Goal: Task Accomplishment & Management: Use online tool/utility

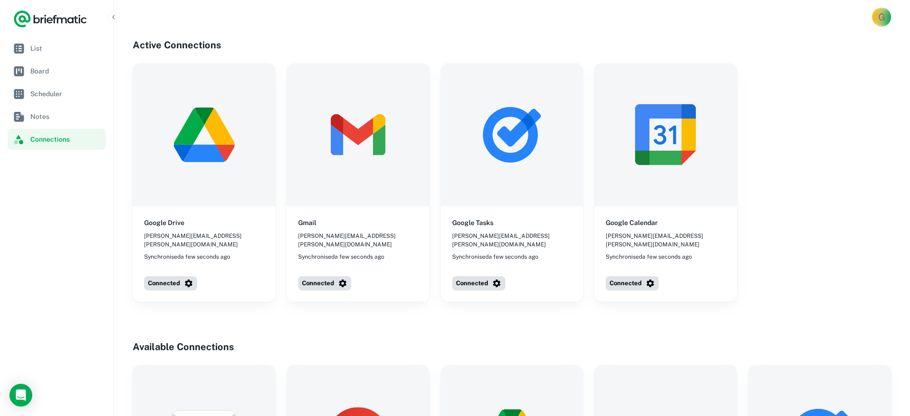
scroll to position [3, 0]
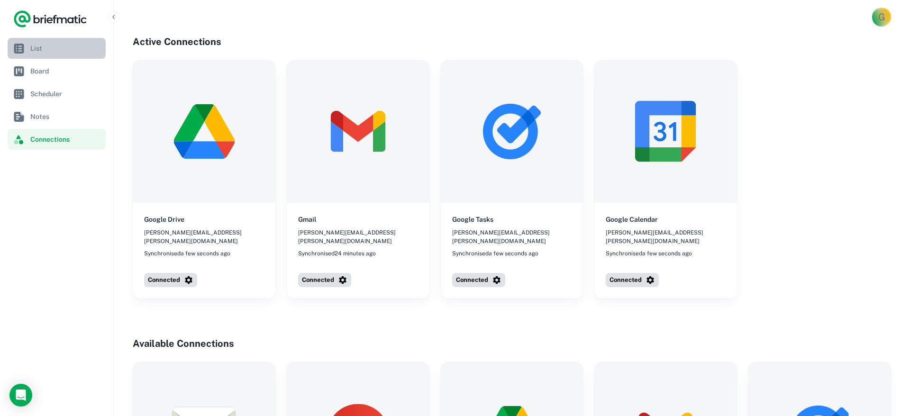
click at [26, 46] on link "List" at bounding box center [57, 48] width 98 height 21
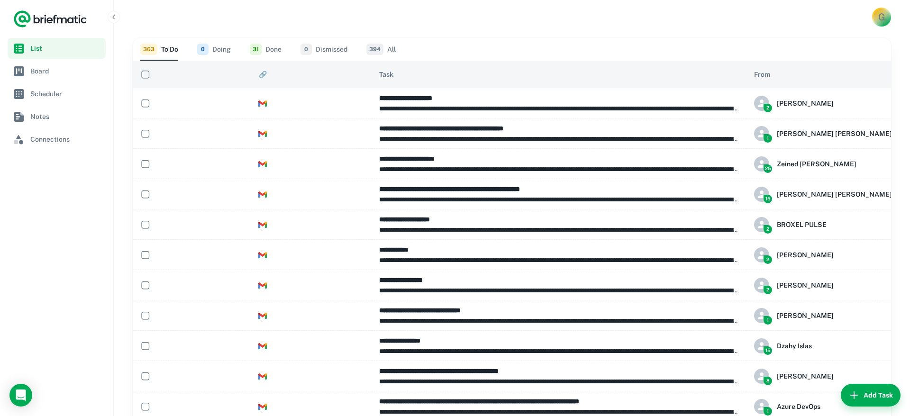
click at [263, 74] on span "🔗" at bounding box center [263, 74] width 8 height 11
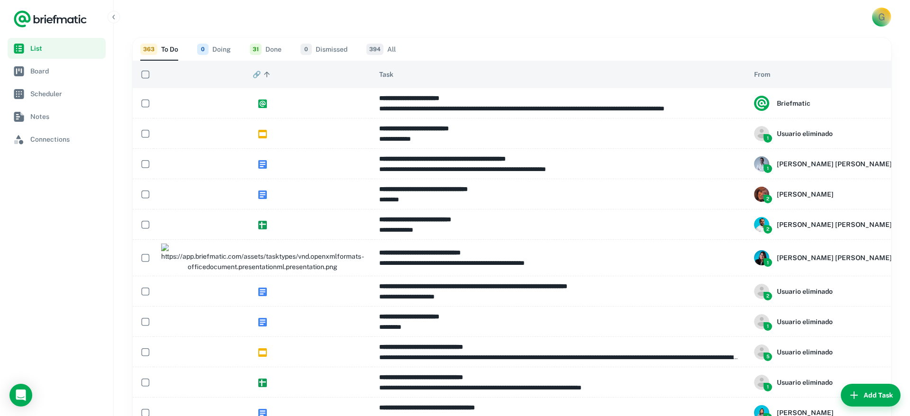
click at [269, 77] on icon at bounding box center [266, 74] width 9 height 9
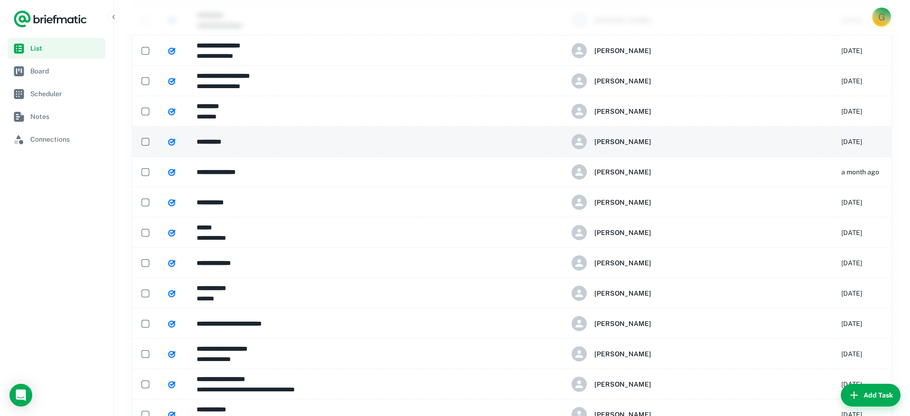
scroll to position [90, 0]
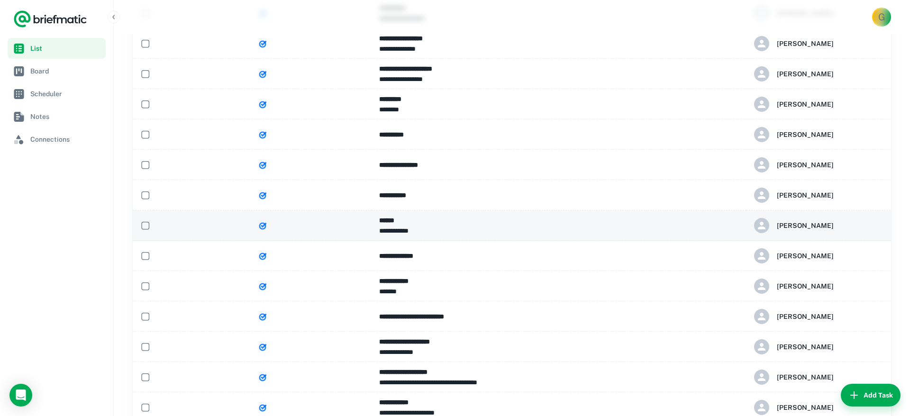
click at [438, 226] on p "**********" at bounding box center [559, 231] width 360 height 10
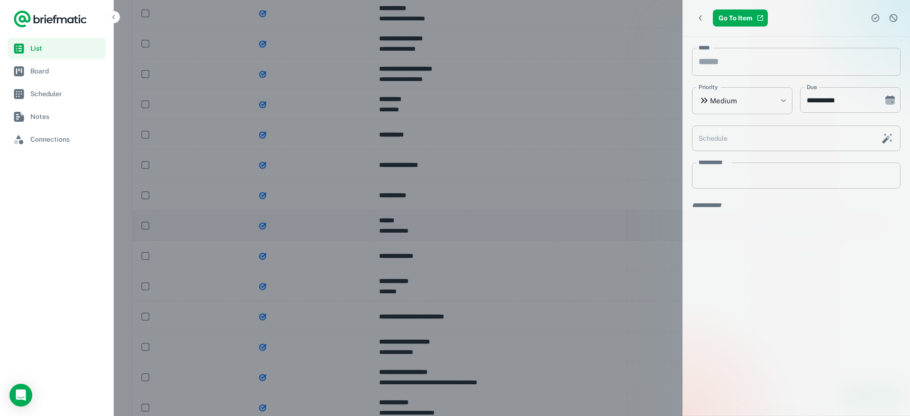
type input "**********"
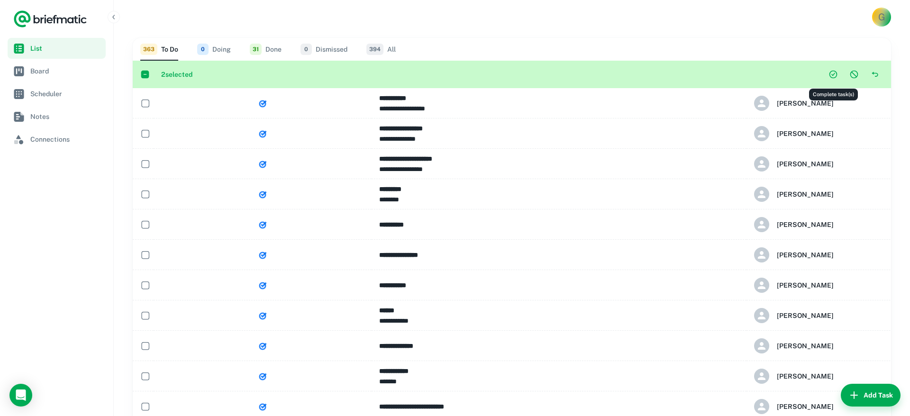
click at [834, 77] on icon "Complete task(s)" at bounding box center [833, 75] width 8 height 8
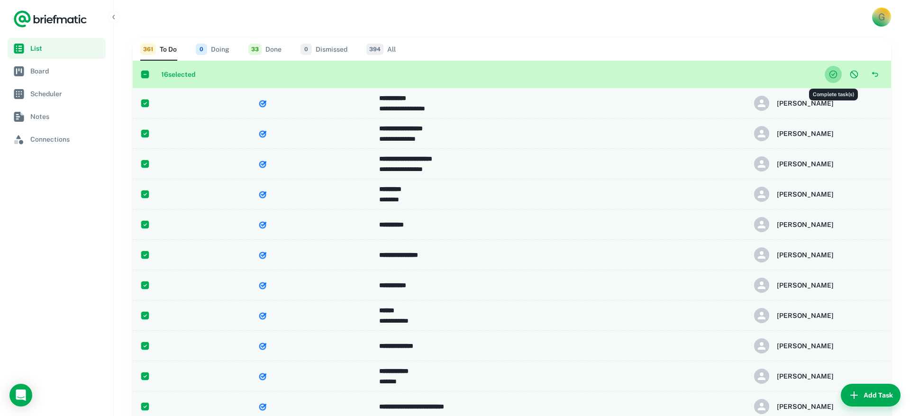
click at [833, 75] on icon "Complete task(s)" at bounding box center [832, 74] width 9 height 9
click at [835, 73] on th "From" at bounding box center [881, 74] width 270 height 27
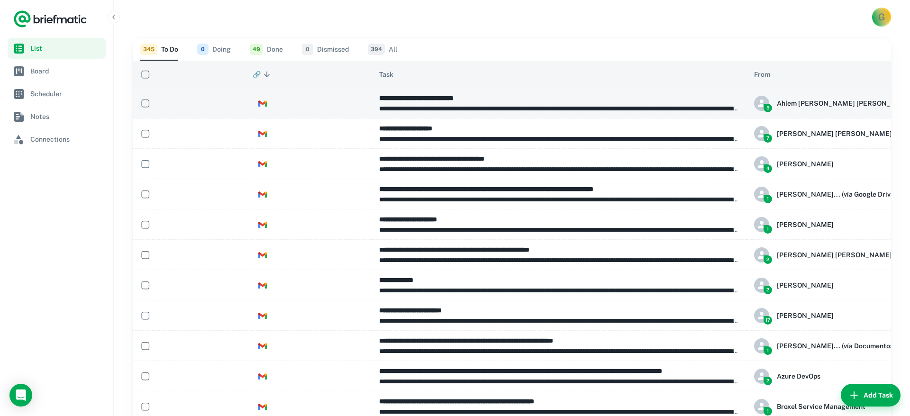
click at [498, 113] on p "**********" at bounding box center [559, 108] width 360 height 10
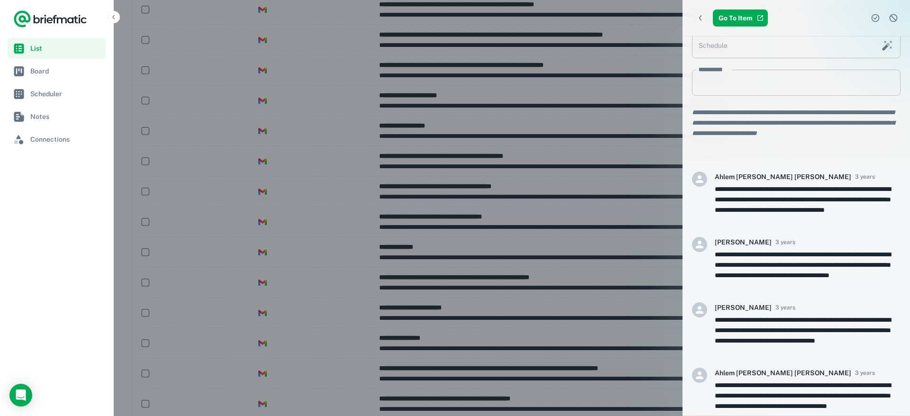
scroll to position [176, 0]
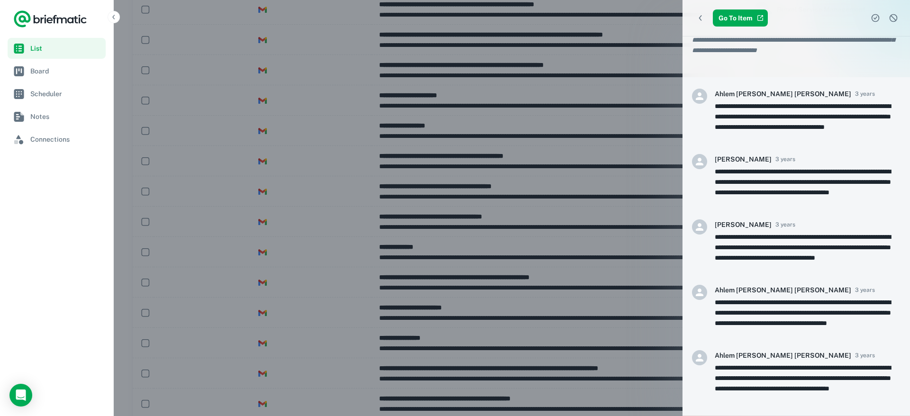
click at [551, 179] on div at bounding box center [455, 208] width 910 height 416
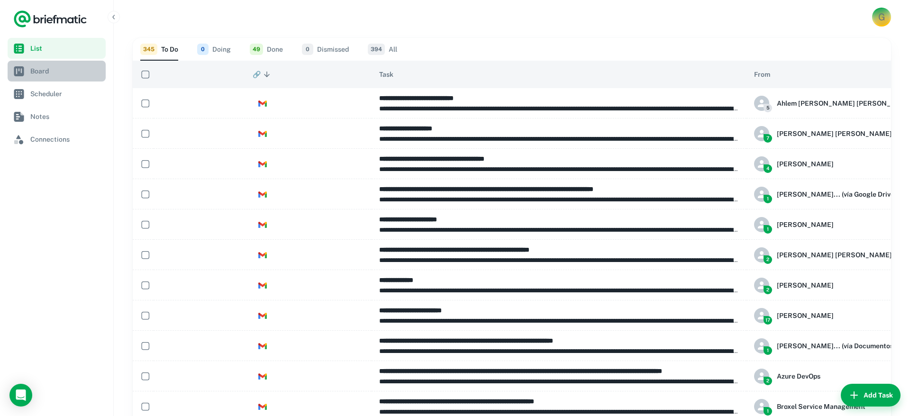
click at [35, 68] on span "Board" at bounding box center [66, 71] width 72 height 10
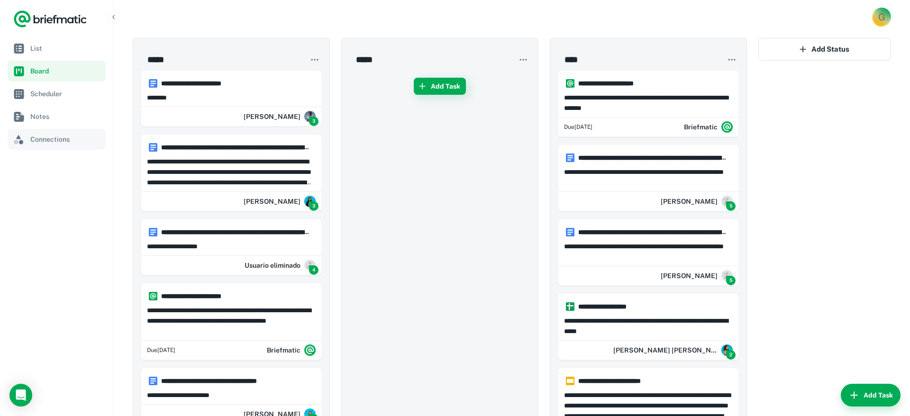
click at [46, 137] on span "Connections" at bounding box center [66, 139] width 72 height 10
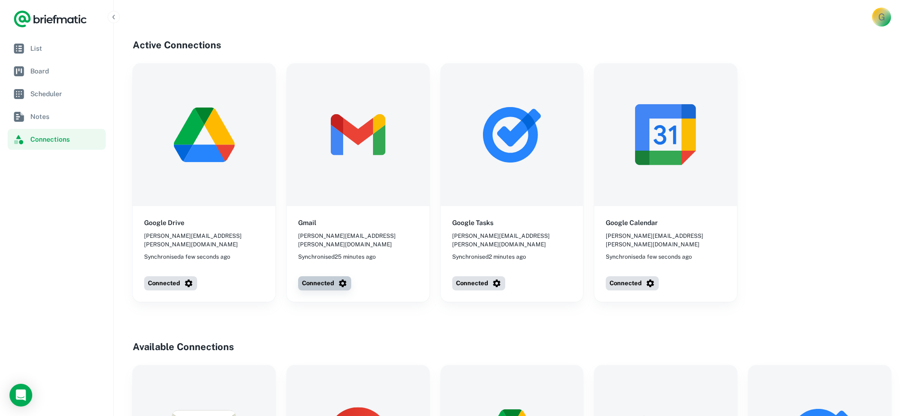
click at [325, 276] on button "Connected" at bounding box center [324, 283] width 53 height 14
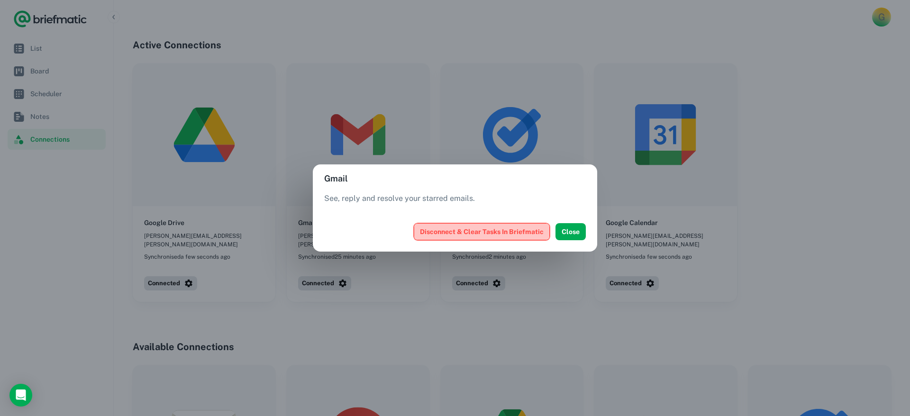
click at [524, 235] on button "Disconnect & Clear Tasks In Briefmatic" at bounding box center [482, 231] width 136 height 17
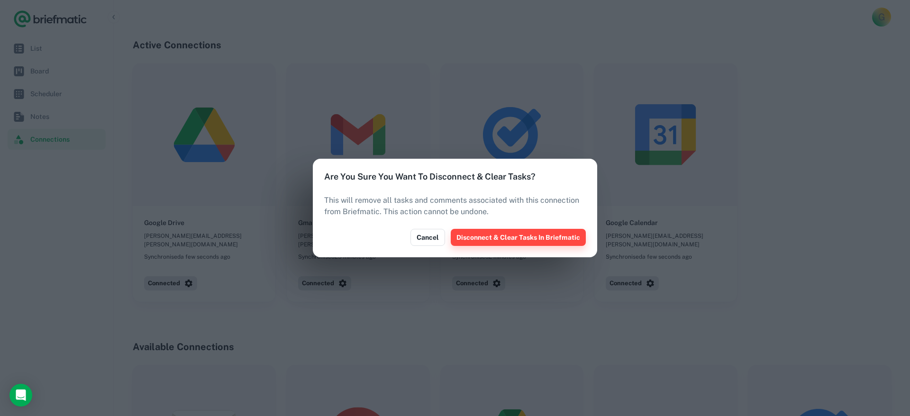
click at [514, 236] on button "Disconnect & Clear Tasks In Briefmatic" at bounding box center [518, 237] width 135 height 17
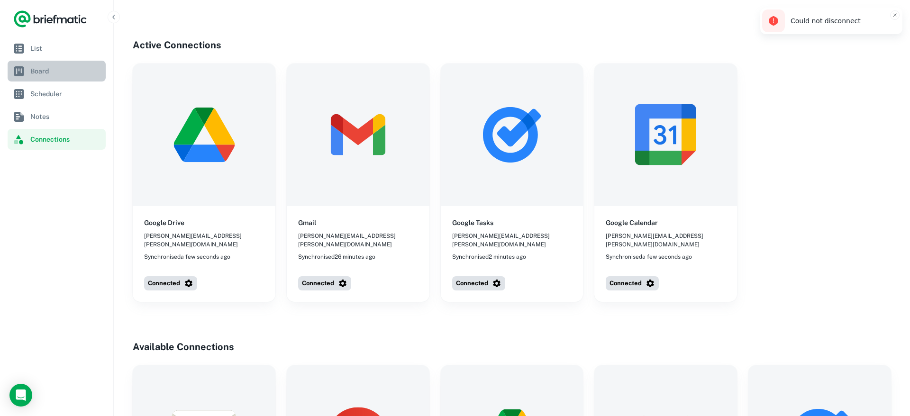
click at [43, 77] on link "Board" at bounding box center [57, 71] width 98 height 21
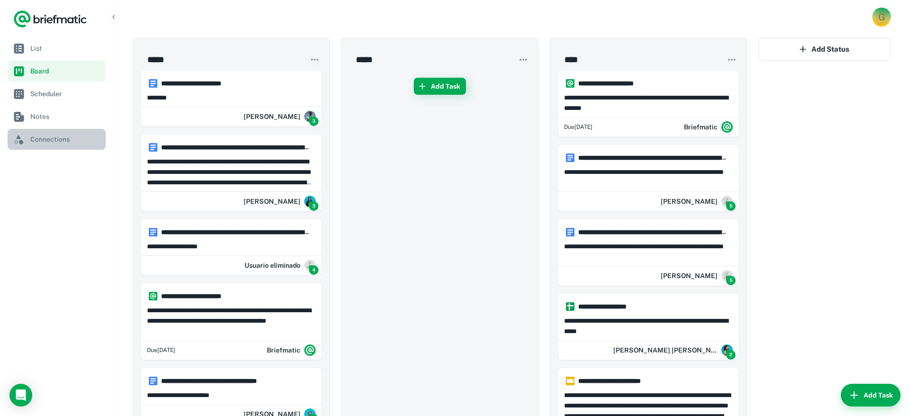
click at [51, 140] on span "Connections" at bounding box center [66, 139] width 72 height 10
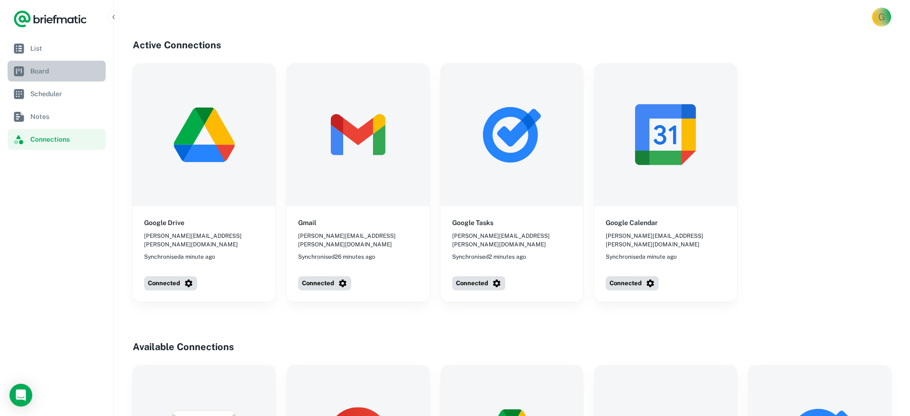
click at [40, 65] on link "Board" at bounding box center [57, 71] width 98 height 21
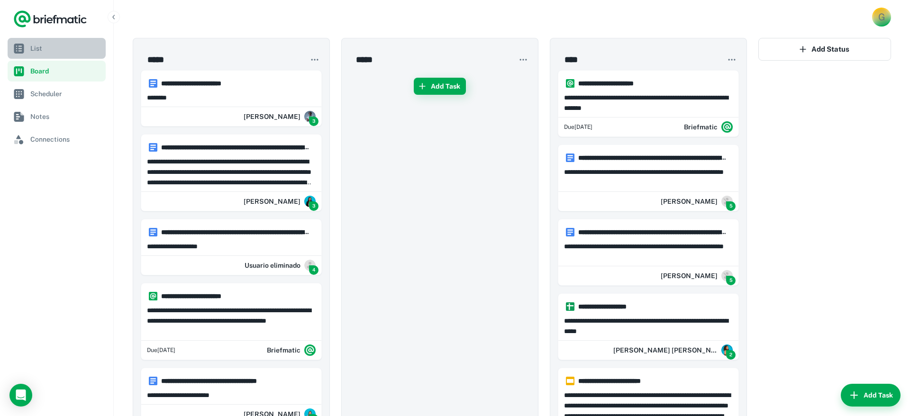
click at [38, 45] on span "List" at bounding box center [66, 48] width 72 height 10
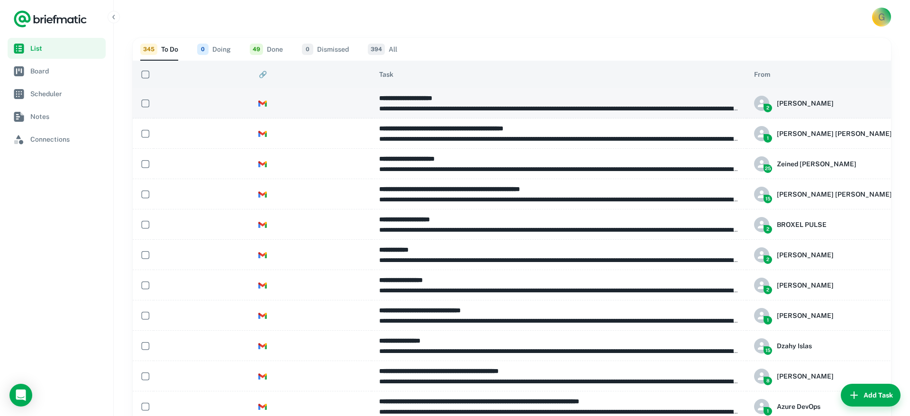
click at [478, 112] on p "**********" at bounding box center [559, 108] width 360 height 10
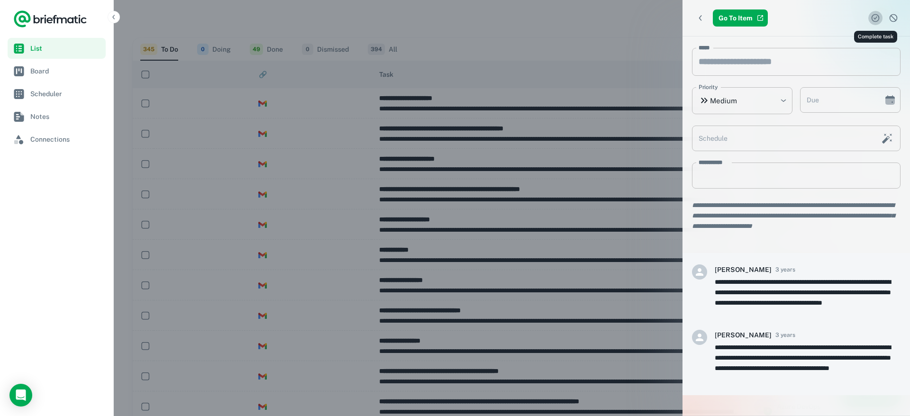
click at [874, 18] on icon "Complete task" at bounding box center [874, 18] width 3 height 3
